Goal: Task Accomplishment & Management: Use online tool/utility

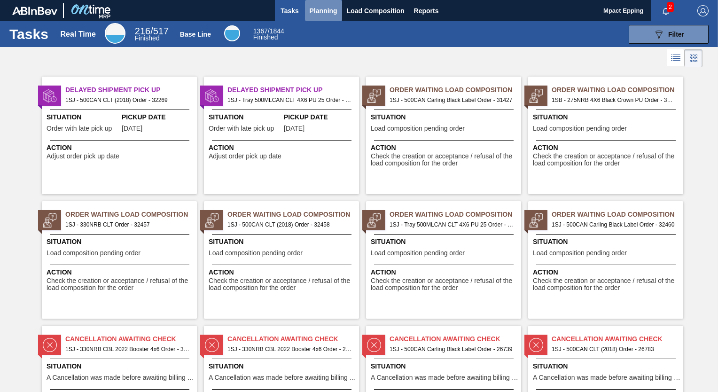
click at [320, 8] on span "Planning" at bounding box center [324, 10] width 28 height 11
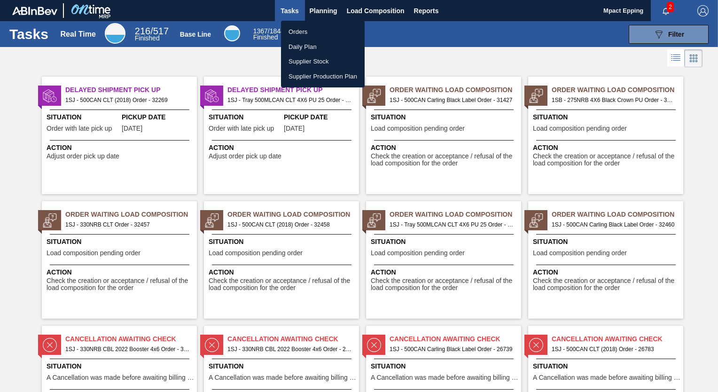
click at [310, 31] on li "Orders" at bounding box center [323, 31] width 84 height 15
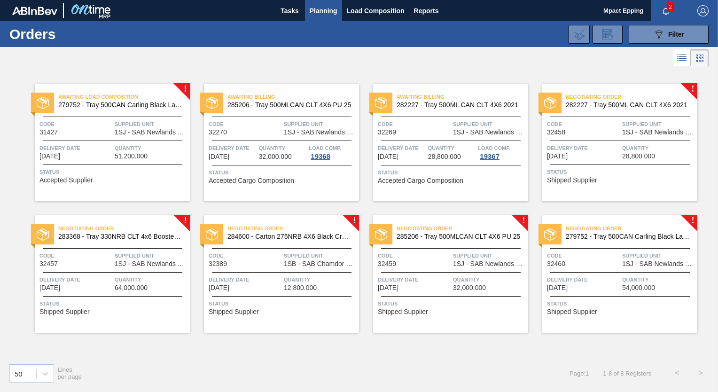
click at [399, 284] on span "[DATE]" at bounding box center [388, 287] width 21 height 7
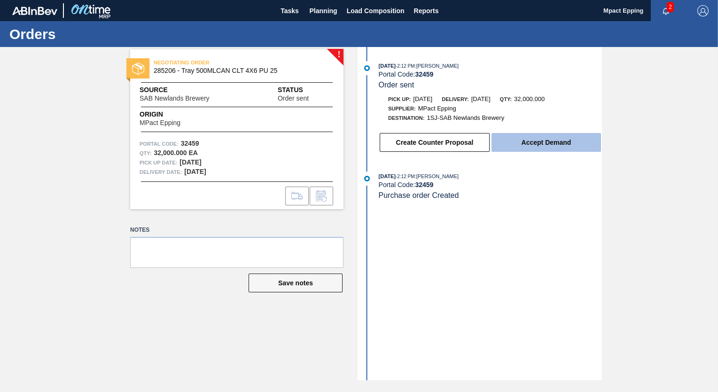
click at [520, 144] on button "Accept Demand" at bounding box center [547, 142] width 110 height 19
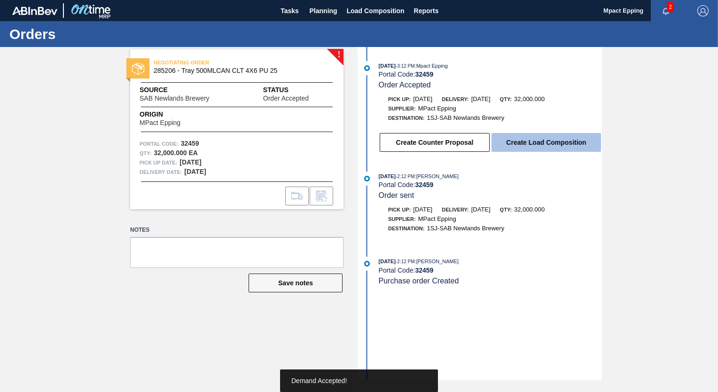
click at [517, 145] on button "Create Load Composition" at bounding box center [547, 142] width 110 height 19
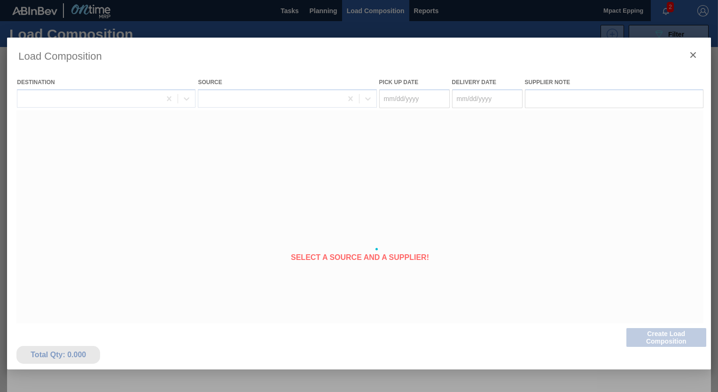
type Date "[DATE]"
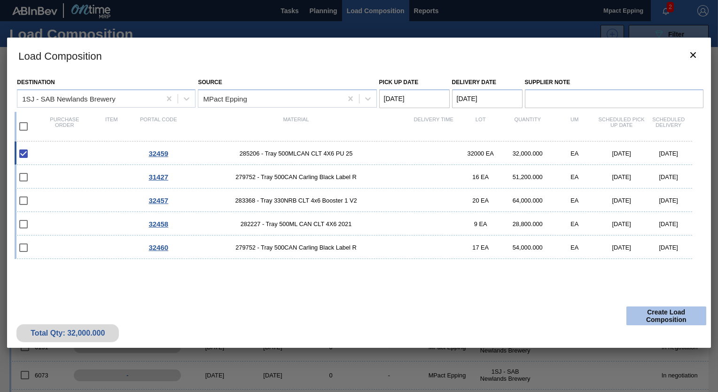
click at [654, 322] on button "Create Load Composition" at bounding box center [667, 315] width 80 height 19
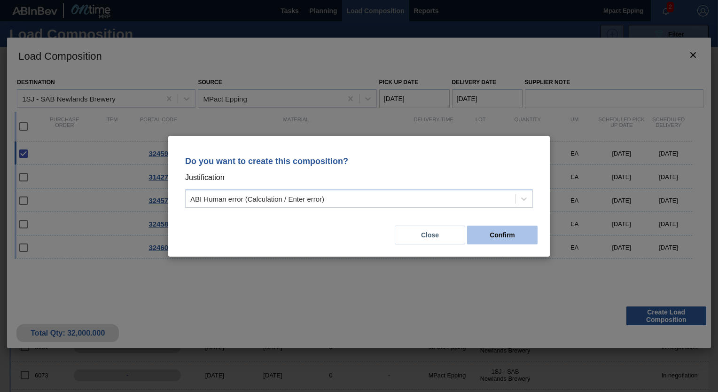
click at [499, 236] on button "Confirm" at bounding box center [502, 235] width 71 height 19
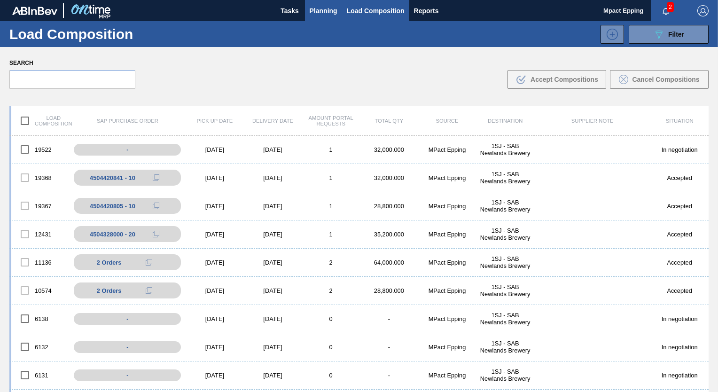
click at [318, 10] on span "Planning" at bounding box center [324, 10] width 28 height 11
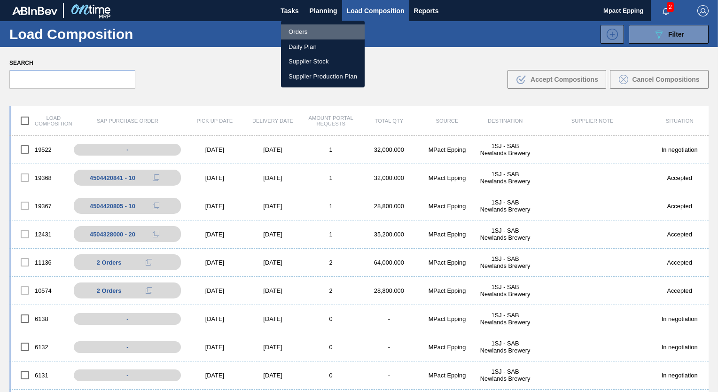
click at [300, 31] on li "Orders" at bounding box center [323, 31] width 84 height 15
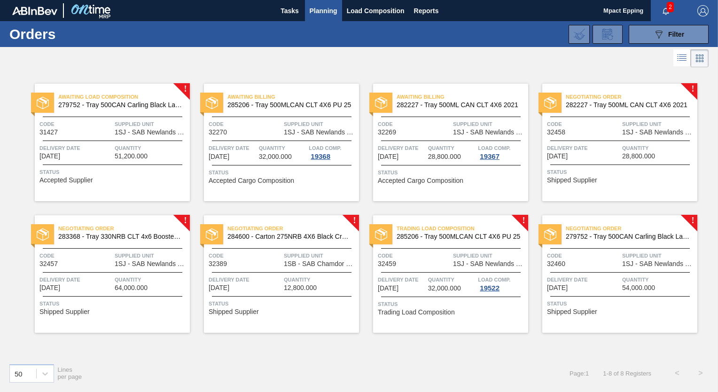
click at [589, 278] on span "Delivery Date" at bounding box center [583, 279] width 73 height 9
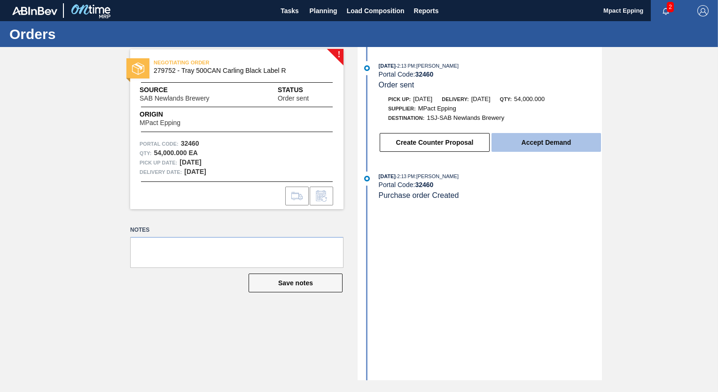
click at [550, 144] on button "Accept Demand" at bounding box center [547, 142] width 110 height 19
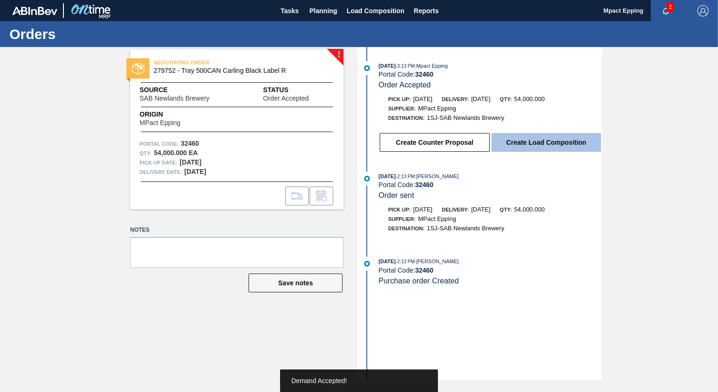
click at [532, 145] on button "Create Load Composition" at bounding box center [547, 142] width 110 height 19
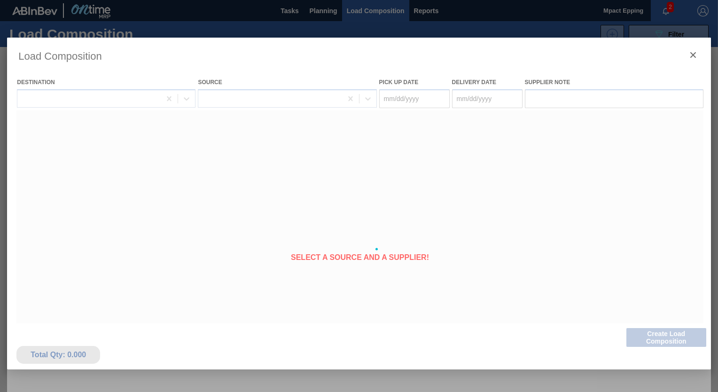
type Date "[DATE]"
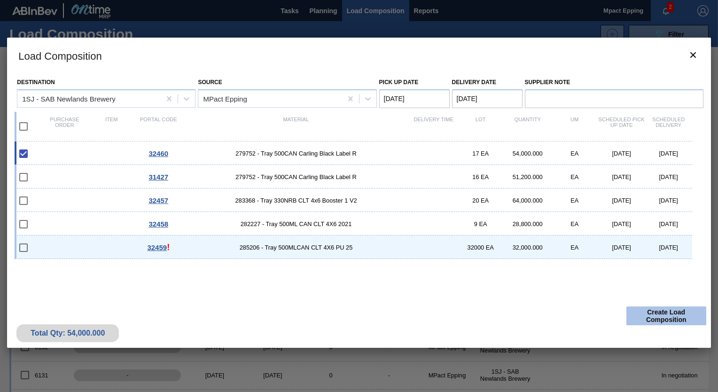
click at [652, 313] on button "Create Load Composition" at bounding box center [667, 315] width 80 height 19
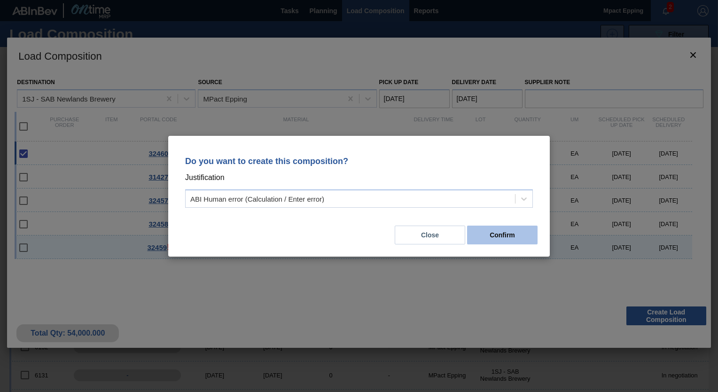
click at [493, 231] on button "Confirm" at bounding box center [502, 235] width 71 height 19
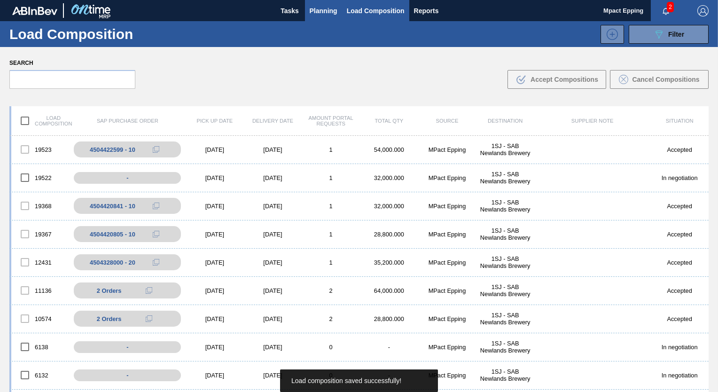
click at [316, 11] on span "Planning" at bounding box center [324, 10] width 28 height 11
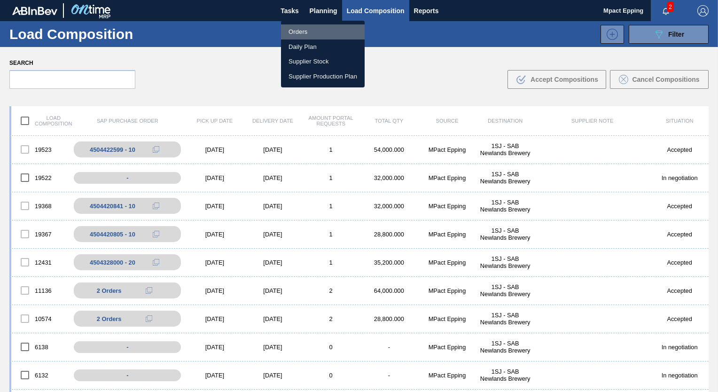
click at [307, 28] on li "Orders" at bounding box center [323, 31] width 84 height 15
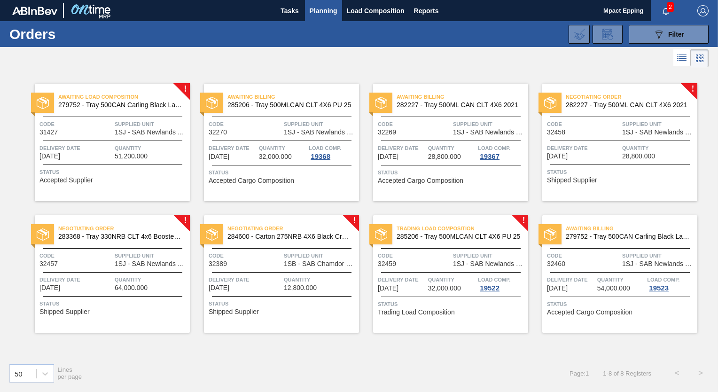
click at [93, 288] on div "Delivery Date [DATE]" at bounding box center [75, 283] width 73 height 16
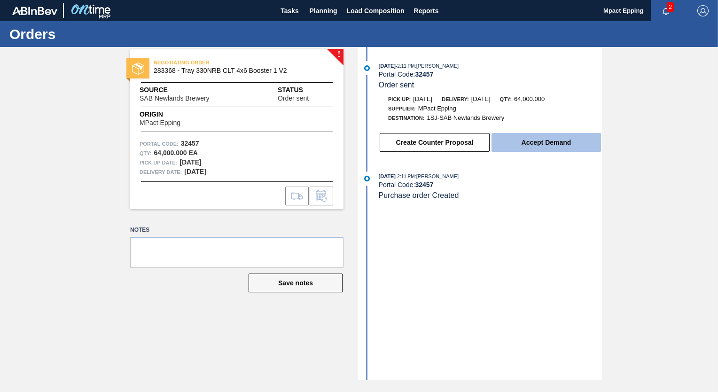
click at [525, 145] on button "Accept Demand" at bounding box center [547, 142] width 110 height 19
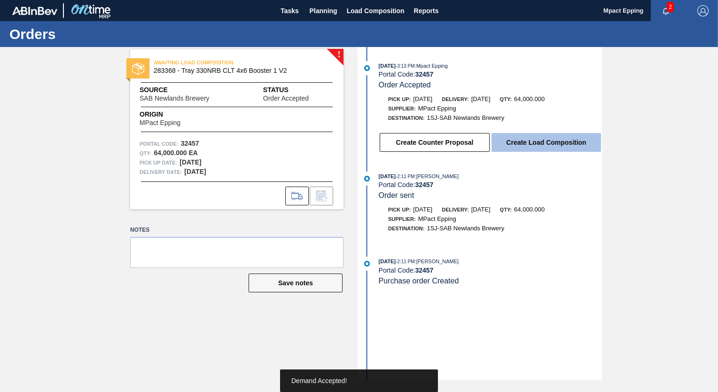
click at [525, 144] on button "Create Load Composition" at bounding box center [547, 142] width 110 height 19
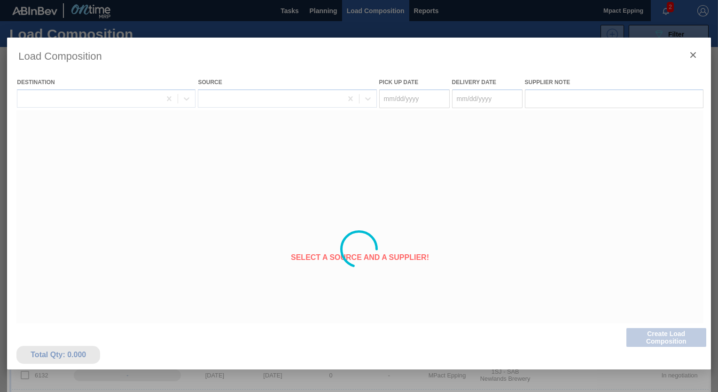
type Date "[DATE]"
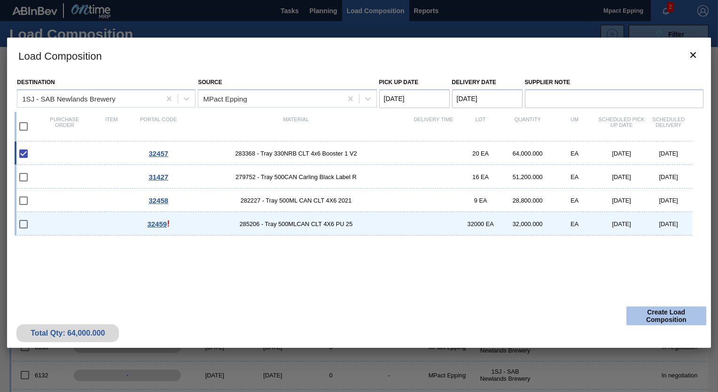
click at [650, 317] on button "Create Load Composition" at bounding box center [667, 315] width 80 height 19
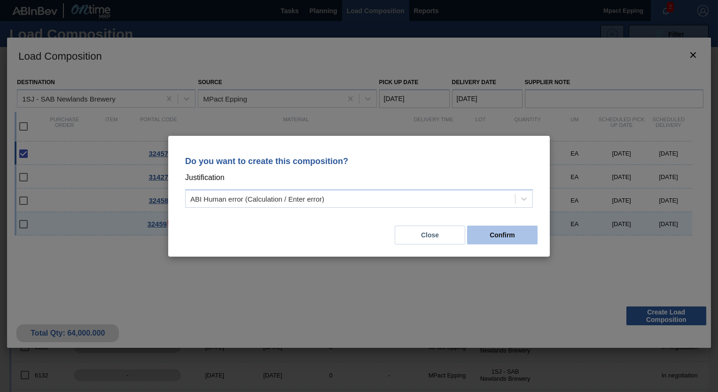
click at [511, 236] on button "Confirm" at bounding box center [502, 235] width 71 height 19
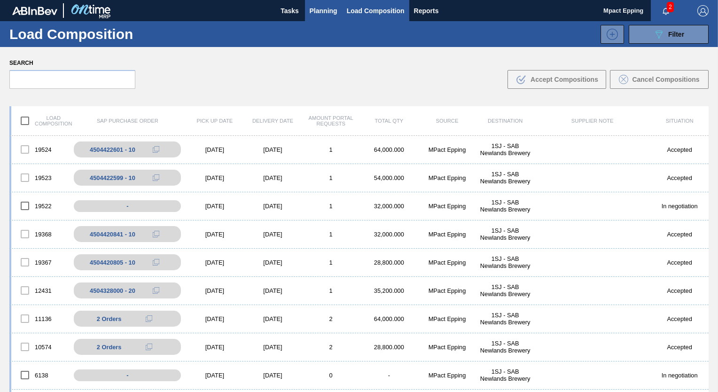
click at [326, 11] on span "Planning" at bounding box center [324, 10] width 28 height 11
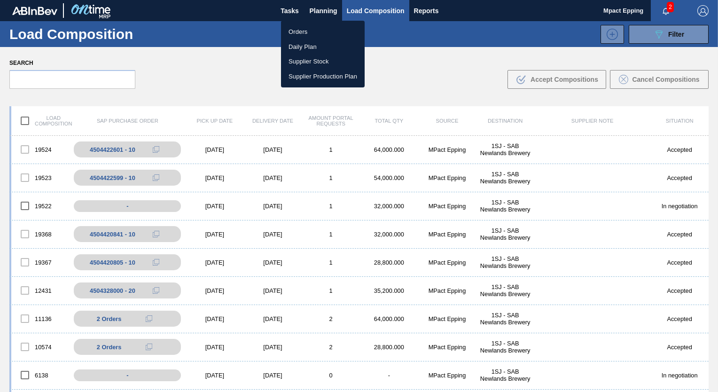
click at [314, 33] on li "Orders" at bounding box center [323, 31] width 84 height 15
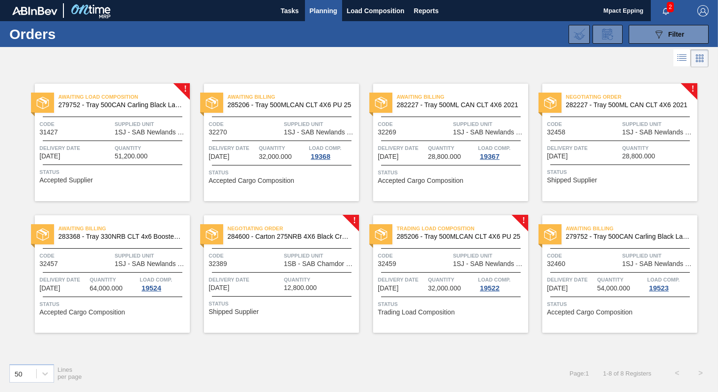
click at [614, 142] on div "Negotiating Order 282227 - Tray 500ML CAN CLT 4X6 2021 Code 32458 Supplied Unit…" at bounding box center [619, 143] width 155 height 118
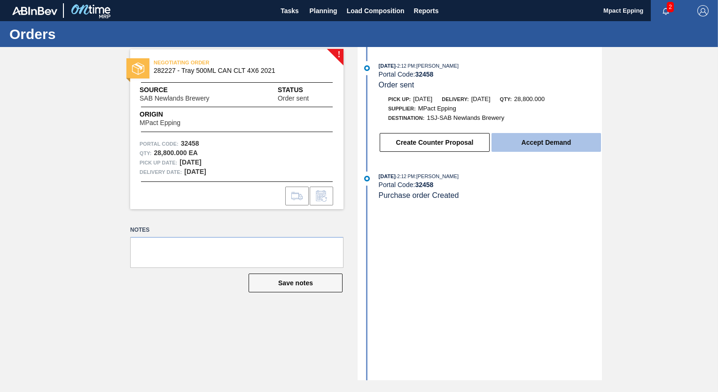
click at [537, 143] on button "Accept Demand" at bounding box center [547, 142] width 110 height 19
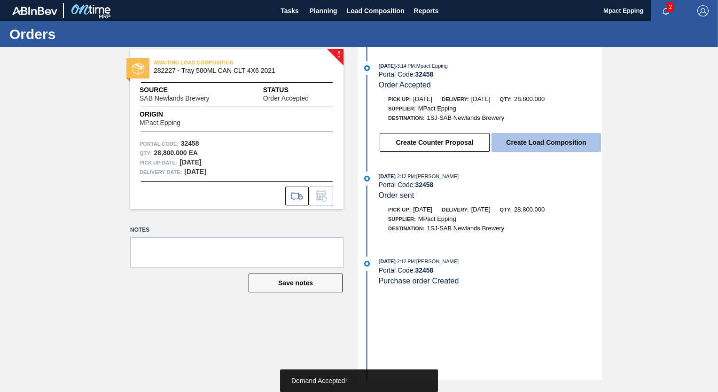
click at [553, 147] on button "Create Load Composition" at bounding box center [547, 142] width 110 height 19
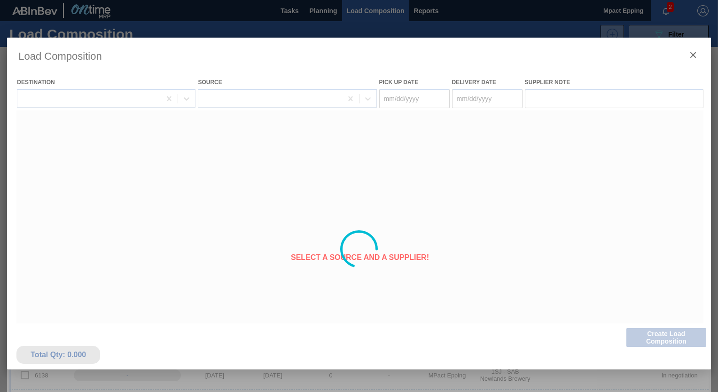
type Date "[DATE]"
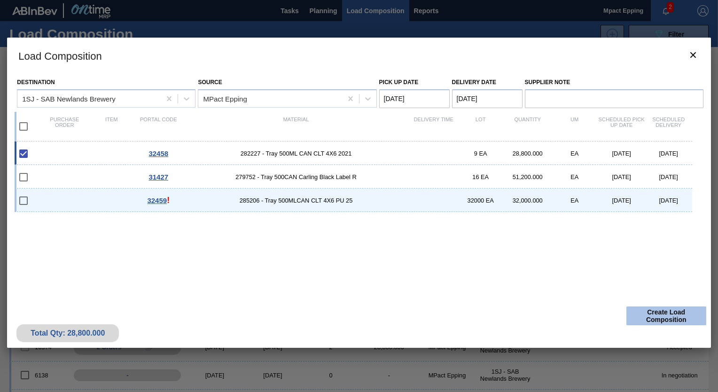
click at [668, 319] on button "Create Load Composition" at bounding box center [667, 315] width 80 height 19
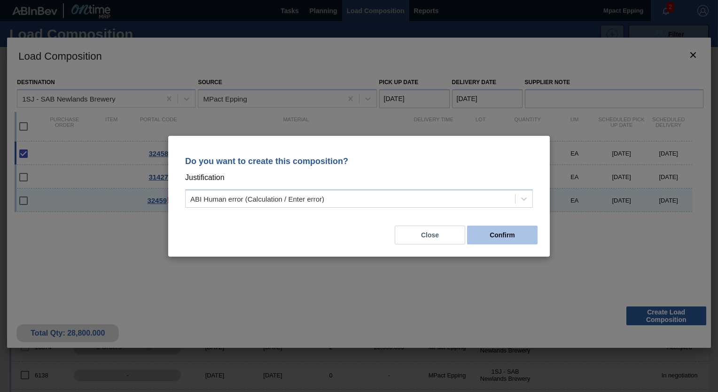
click at [510, 236] on button "Confirm" at bounding box center [502, 235] width 71 height 19
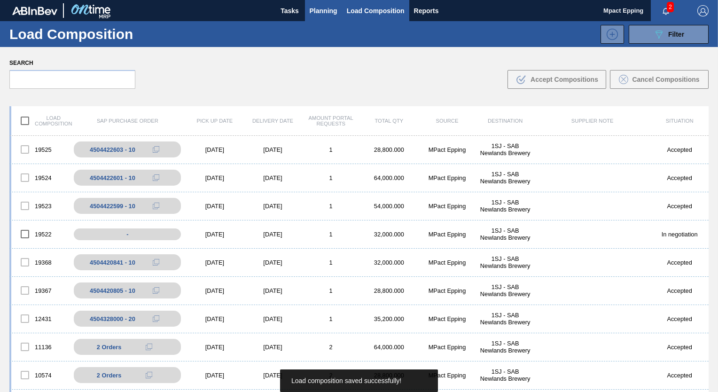
click at [323, 16] on span "Planning" at bounding box center [324, 10] width 28 height 11
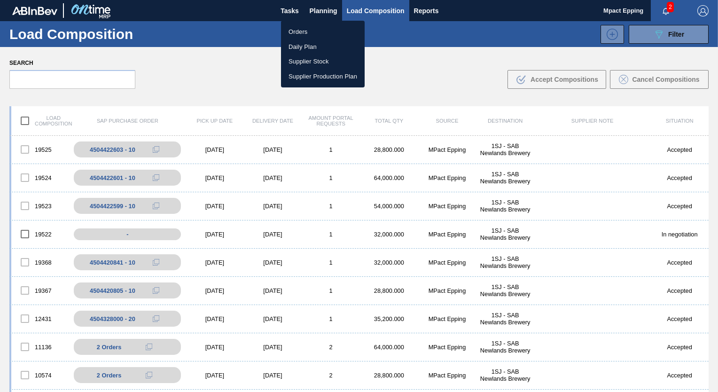
click at [301, 31] on li "Orders" at bounding box center [323, 31] width 84 height 15
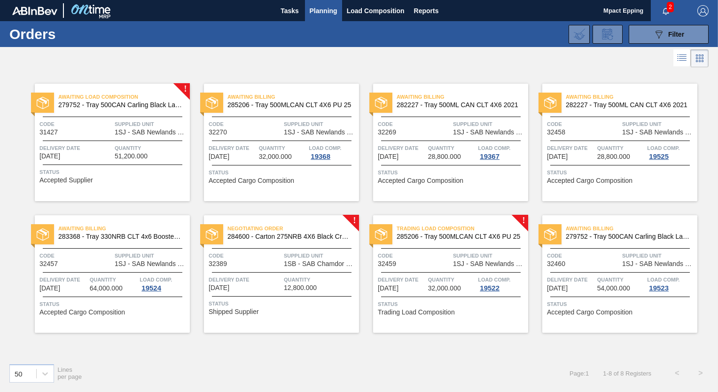
click at [467, 35] on div "089F7B8B-B2A5-4AFE-B5C0-19BA573D28AC Filter Portal Order Code PO SAP Code Step …" at bounding box center [428, 34] width 569 height 28
